Goal: Task Accomplishment & Management: Use online tool/utility

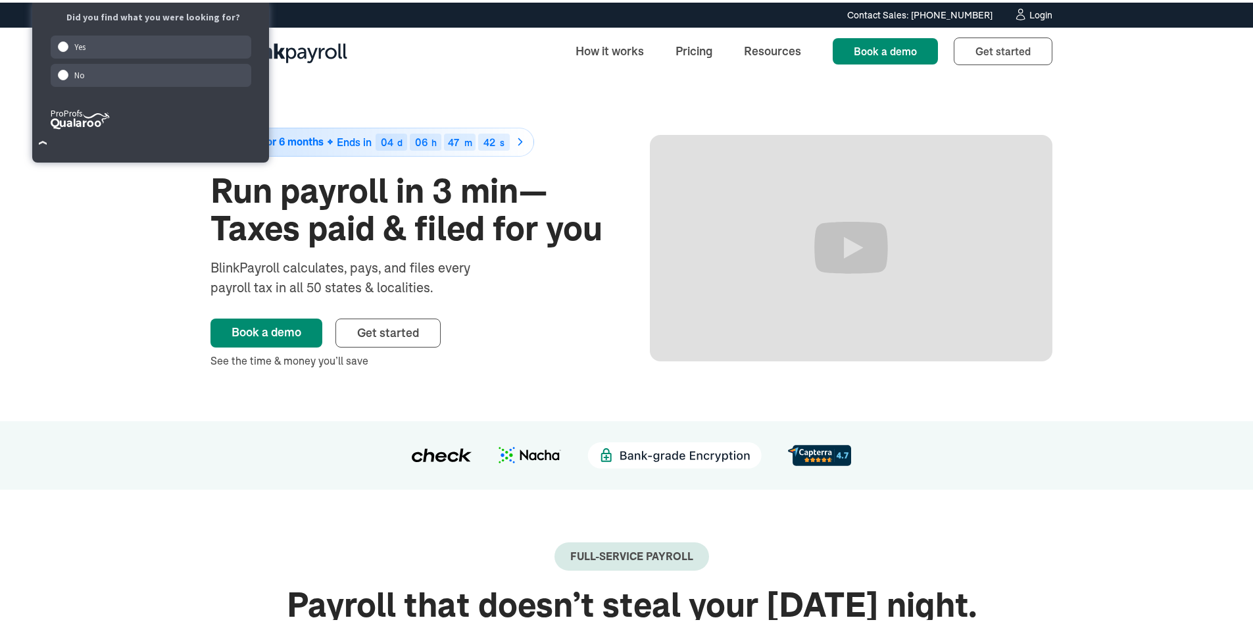
click at [1030, 14] on div "Login" at bounding box center [1041, 12] width 23 height 9
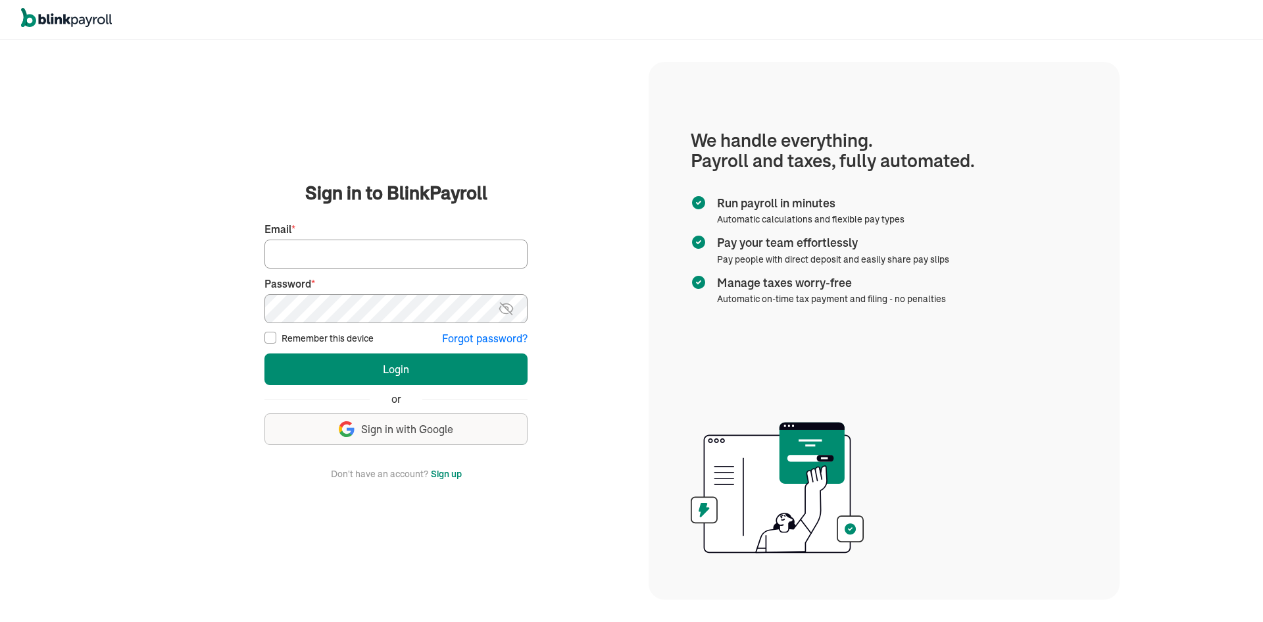
click at [438, 253] on input "Email *" at bounding box center [395, 253] width 263 height 29
click at [341, 246] on input "curtread@hotmail.com" at bounding box center [395, 253] width 263 height 29
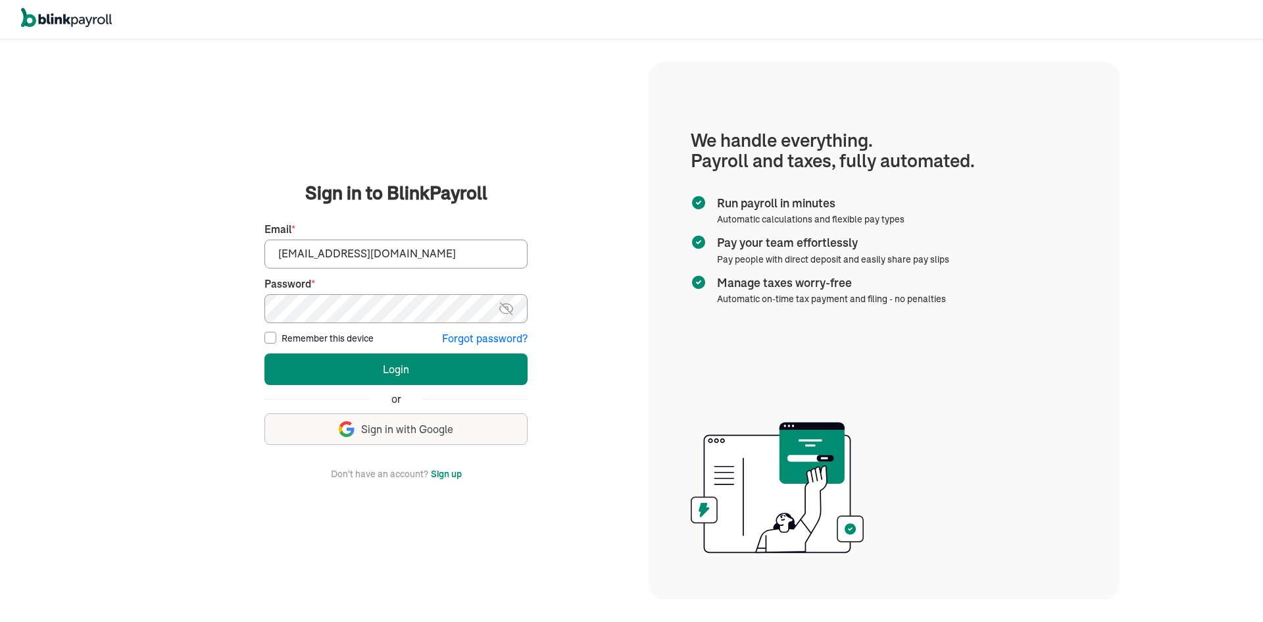
type input "\"
click at [560, 264] on main "Sign in to BlinkPayroll Sign in 30-day free trial Sign up now, get 20% off for …" at bounding box center [396, 331] width 474 height 302
click at [481, 253] on input "Email *" at bounding box center [395, 253] width 263 height 29
type input "admin@chillcryosauna.com"
click at [264, 353] on button "Login" at bounding box center [395, 369] width 263 height 32
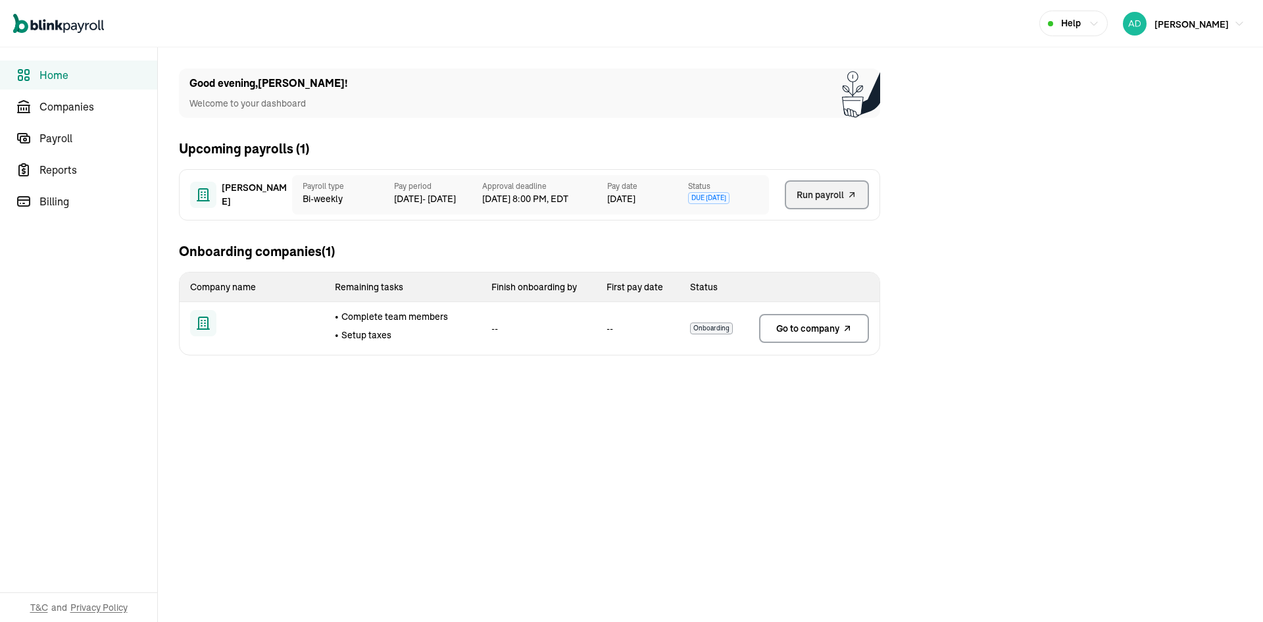
click at [815, 191] on span "Run payroll" at bounding box center [820, 195] width 47 height 14
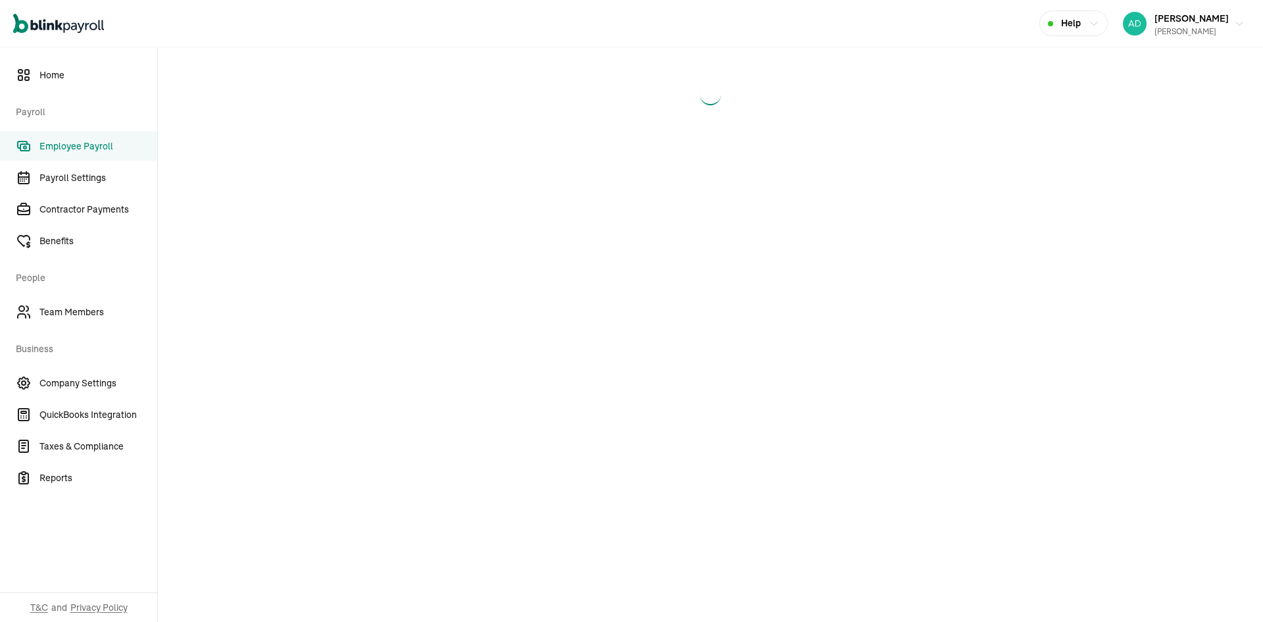
select select "direct_deposit"
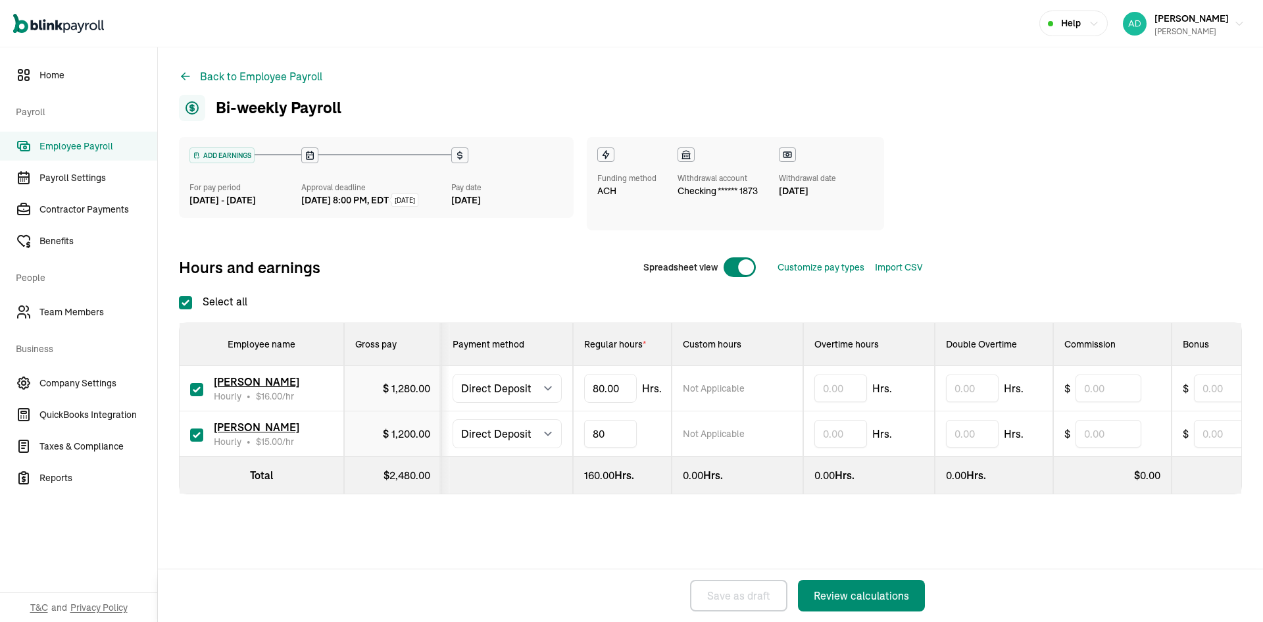
click at [603, 436] on input "80" at bounding box center [610, 434] width 53 height 28
type input "42"
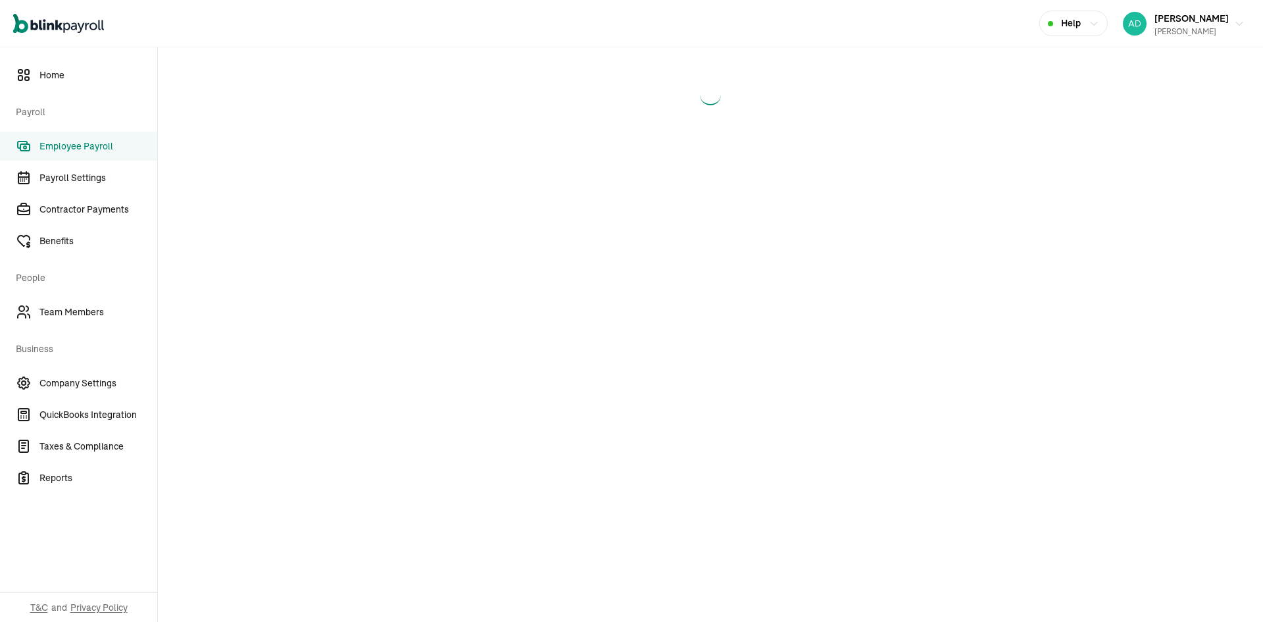
select select "direct_deposit"
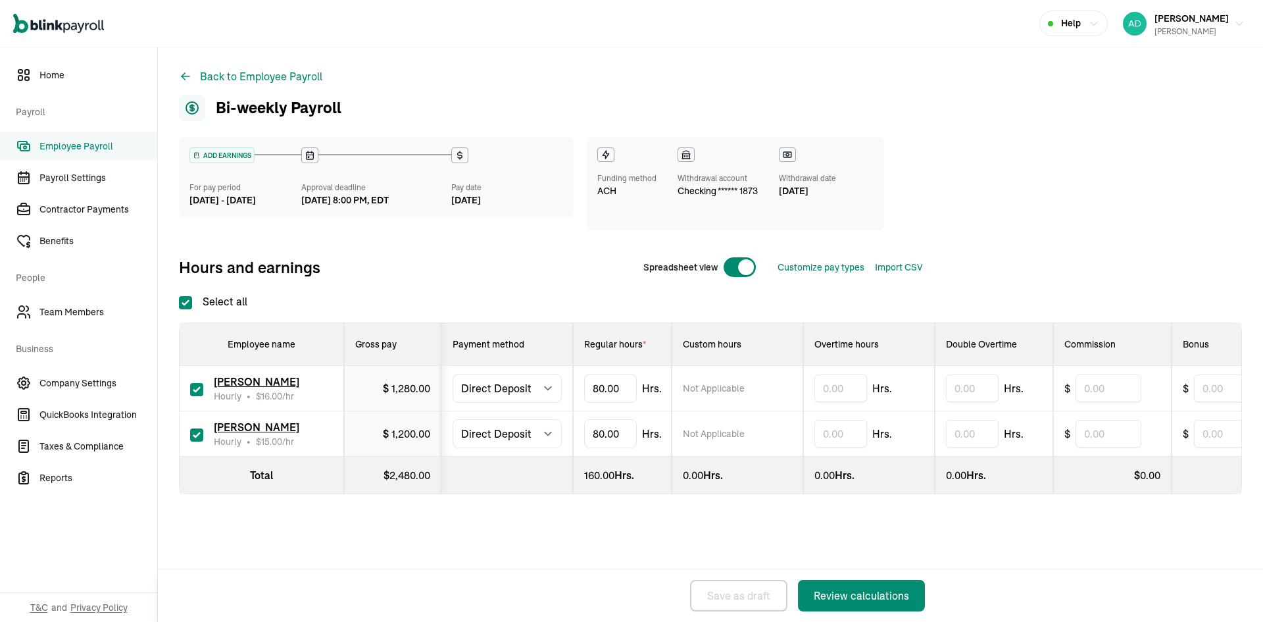
checkbox input "true"
click at [603, 436] on input "80" at bounding box center [610, 434] width 53 height 28
type input "42"
